Goal: Information Seeking & Learning: Learn about a topic

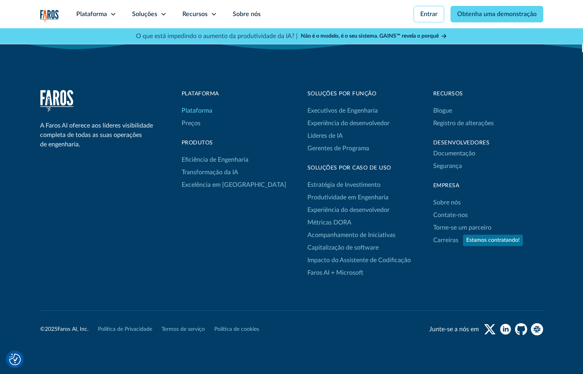
click at [196, 111] on font "Plataforma" at bounding box center [197, 111] width 31 height 6
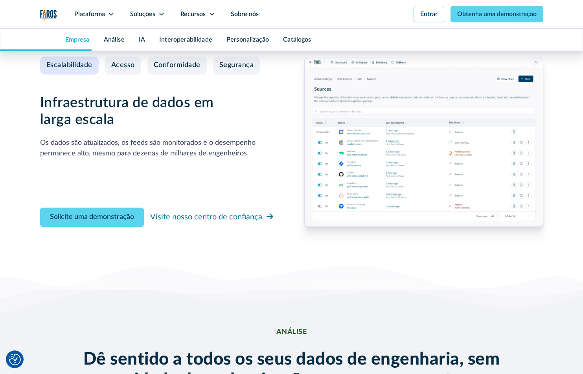
scroll to position [927, 0]
click at [372, 172] on img at bounding box center [423, 142] width 239 height 170
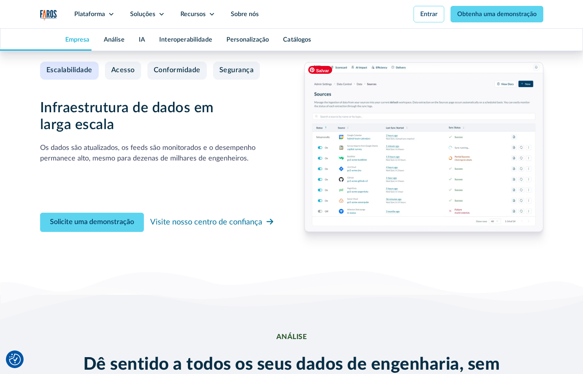
scroll to position [916, 0]
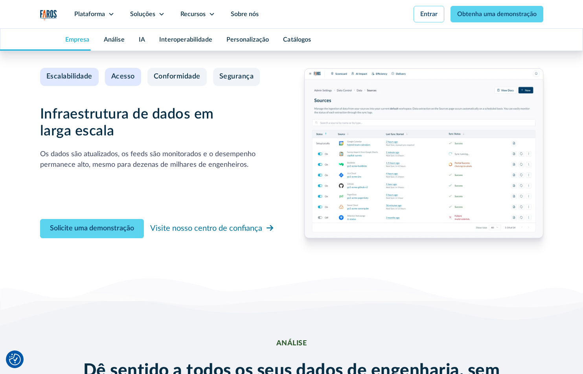
click at [127, 79] on font "Acesso" at bounding box center [123, 76] width 24 height 7
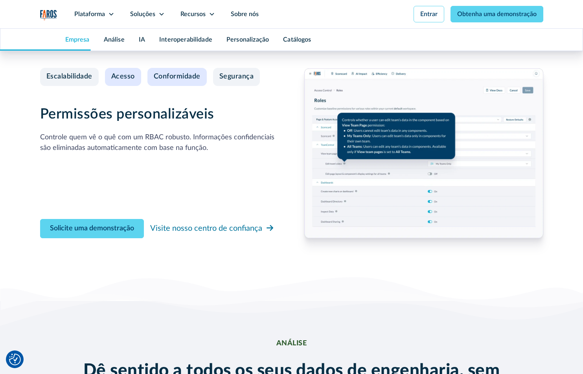
click at [174, 73] on font "Conformidade" at bounding box center [177, 76] width 47 height 7
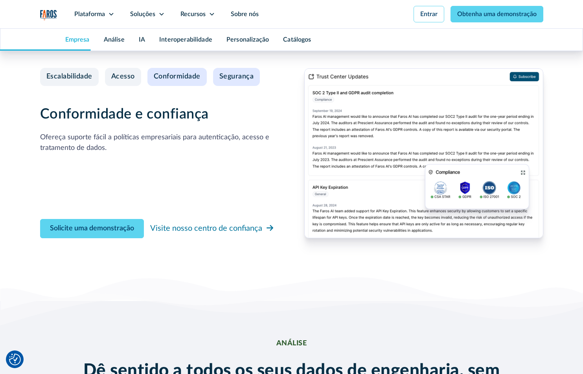
click at [233, 78] on font "Segurança" at bounding box center [236, 76] width 35 height 7
